Goal: Navigation & Orientation: Find specific page/section

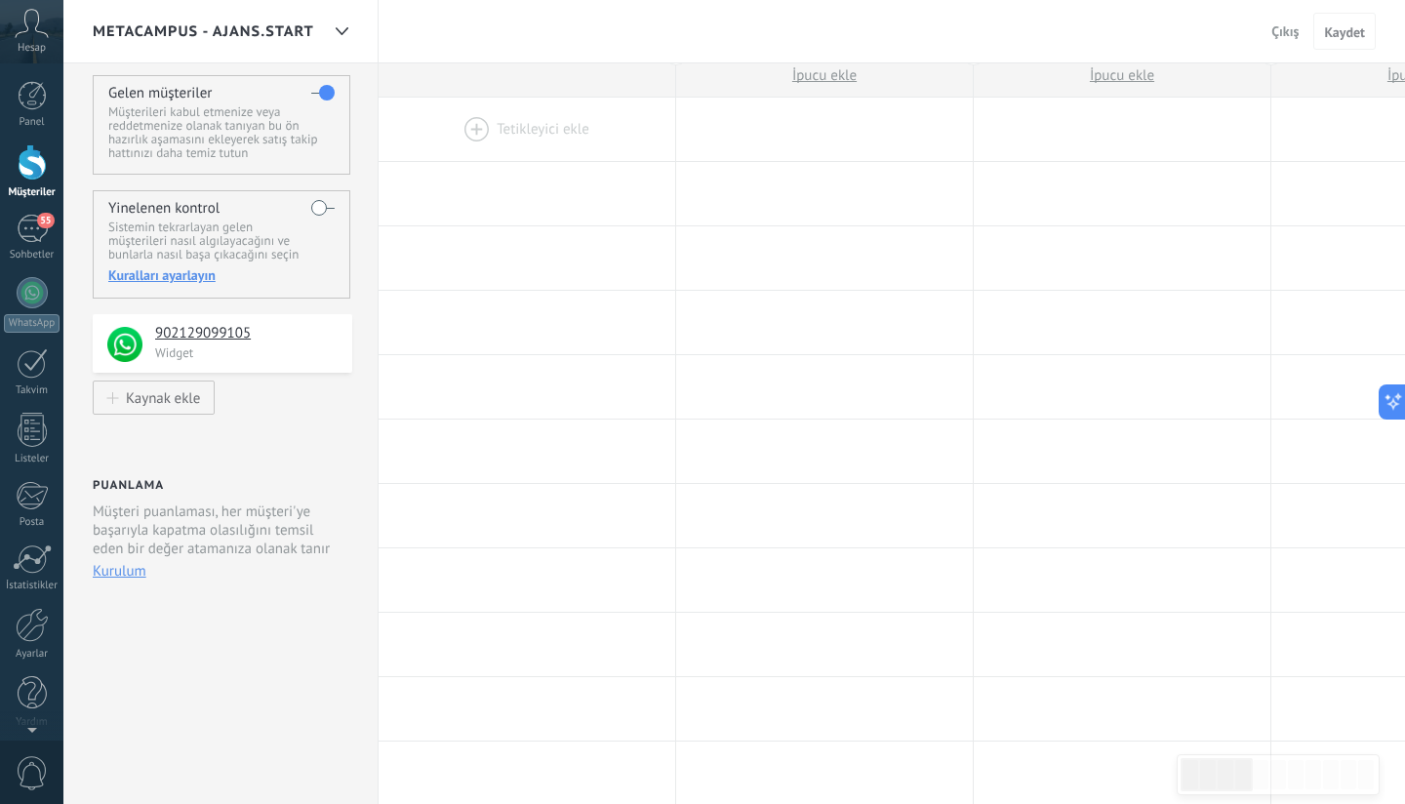
scroll to position [325, 0]
click at [38, 172] on div at bounding box center [32, 162] width 29 height 36
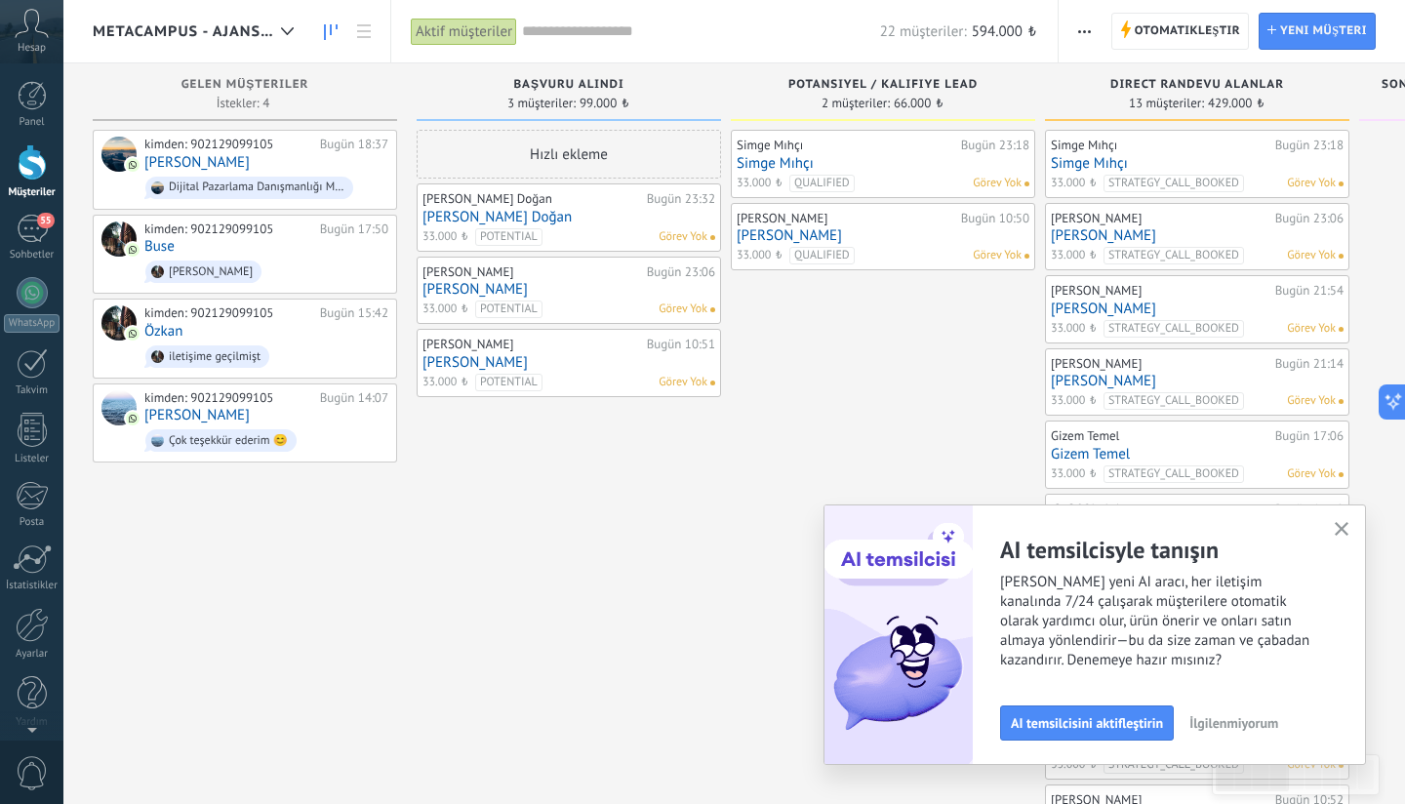
click at [269, 35] on span "Metacampus - Ajans.Start" at bounding box center [183, 31] width 180 height 19
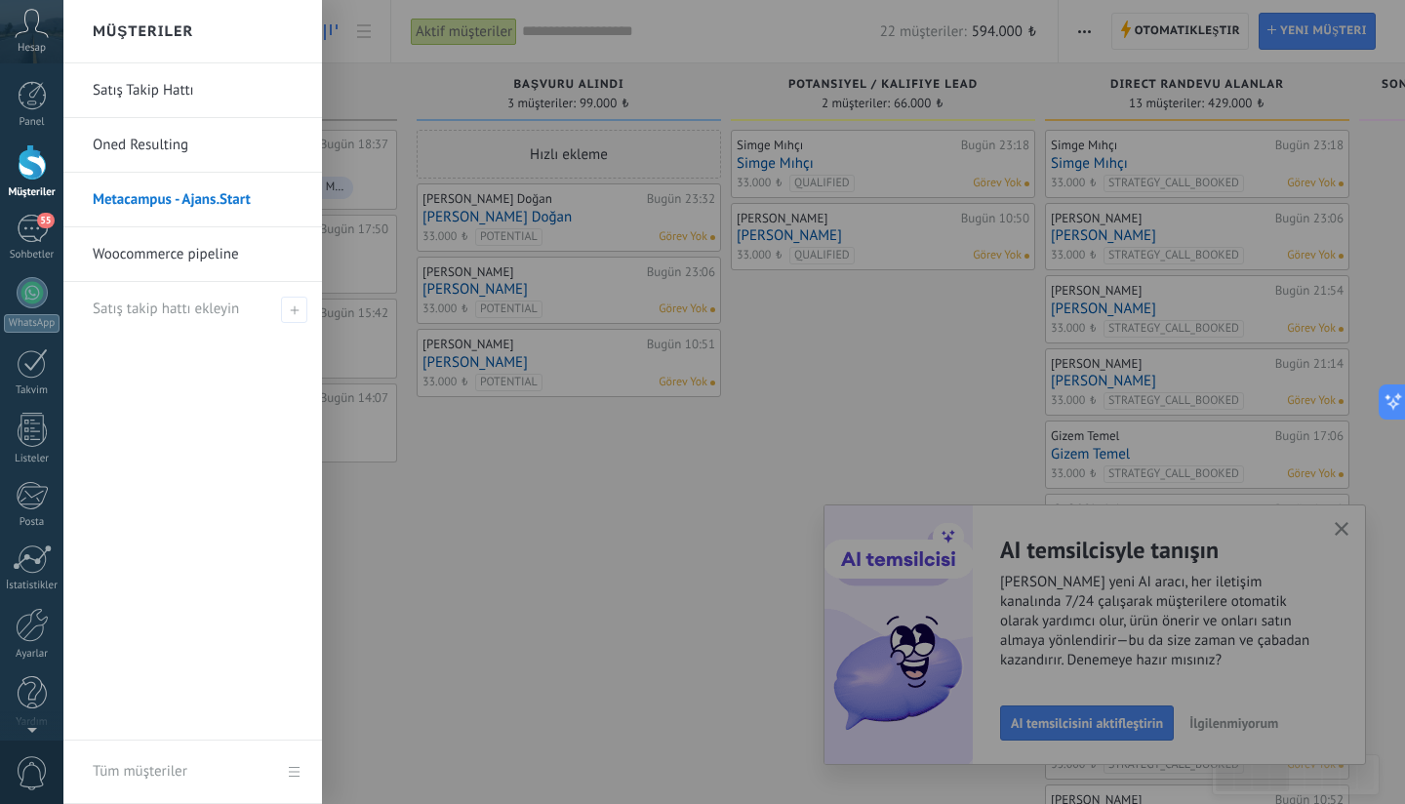
click at [499, 554] on div at bounding box center [765, 402] width 1405 height 804
